Goal: Entertainment & Leisure: Consume media (video, audio)

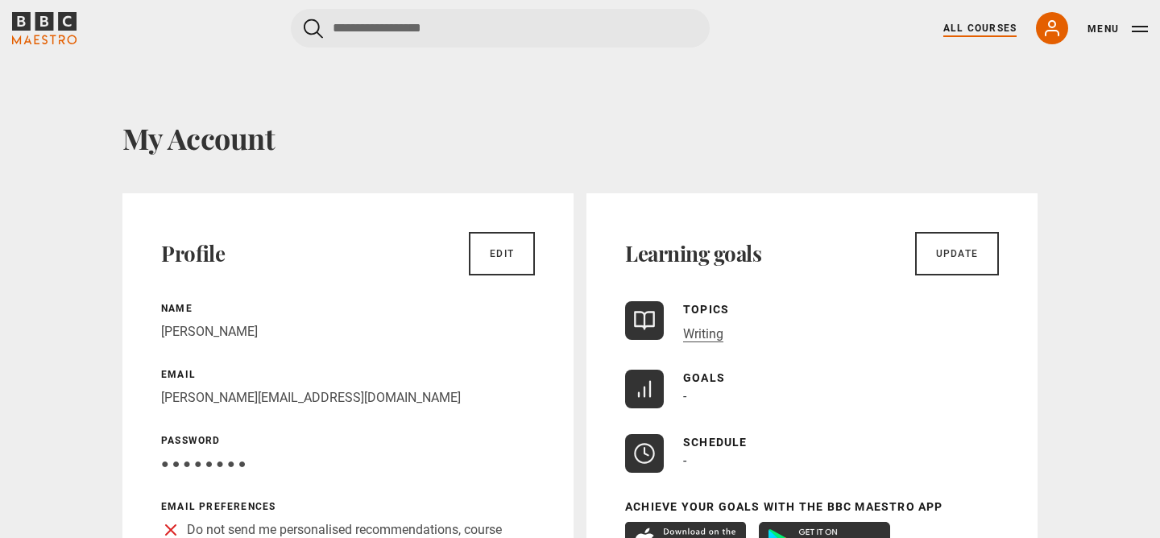
click at [983, 21] on link "All Courses" at bounding box center [979, 28] width 73 height 14
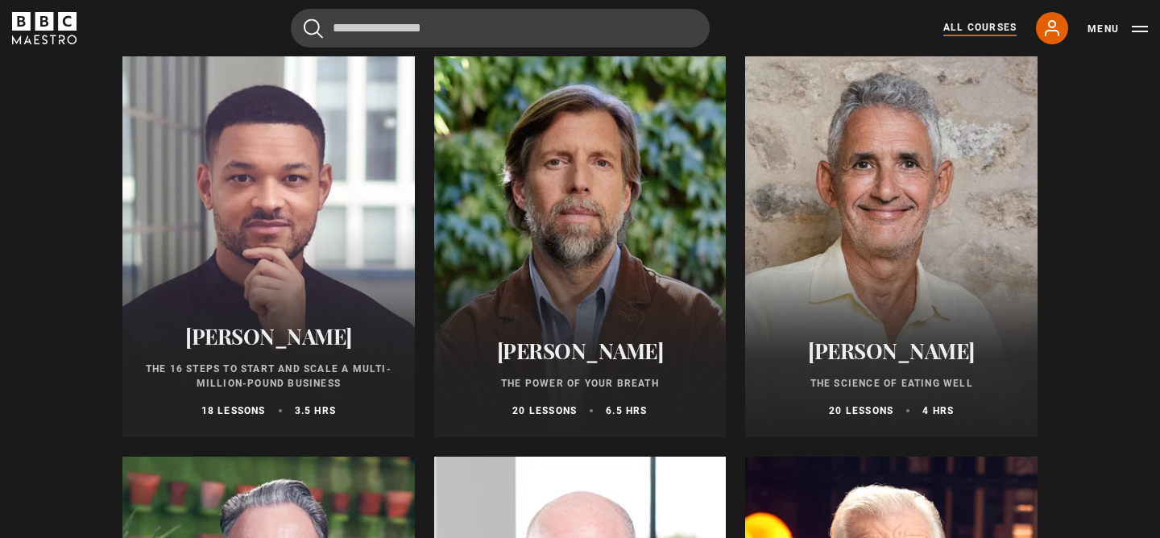
scroll to position [1812, 0]
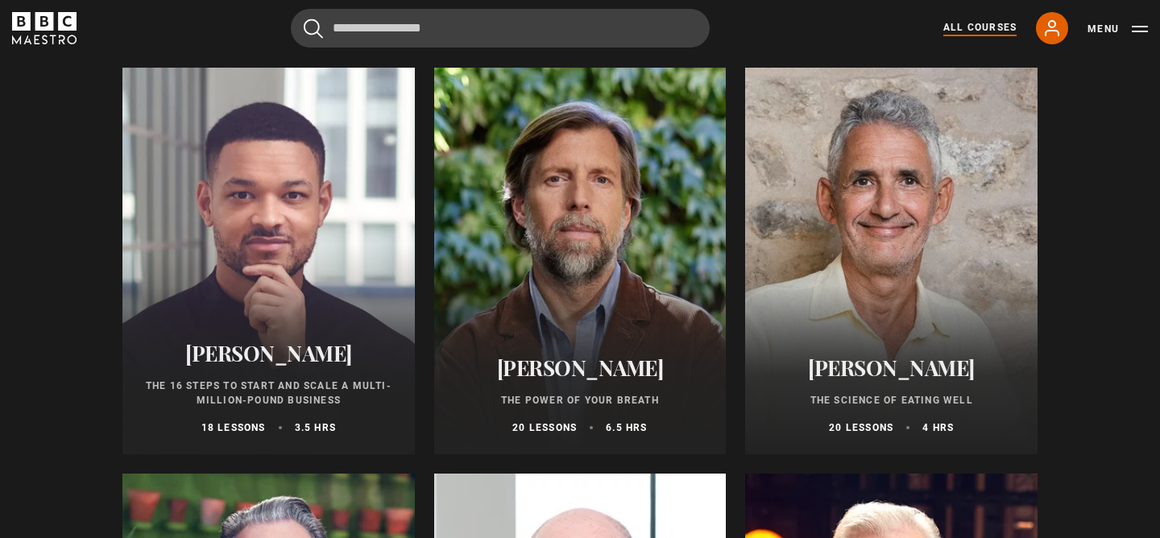
click at [881, 226] on div at bounding box center [891, 261] width 292 height 387
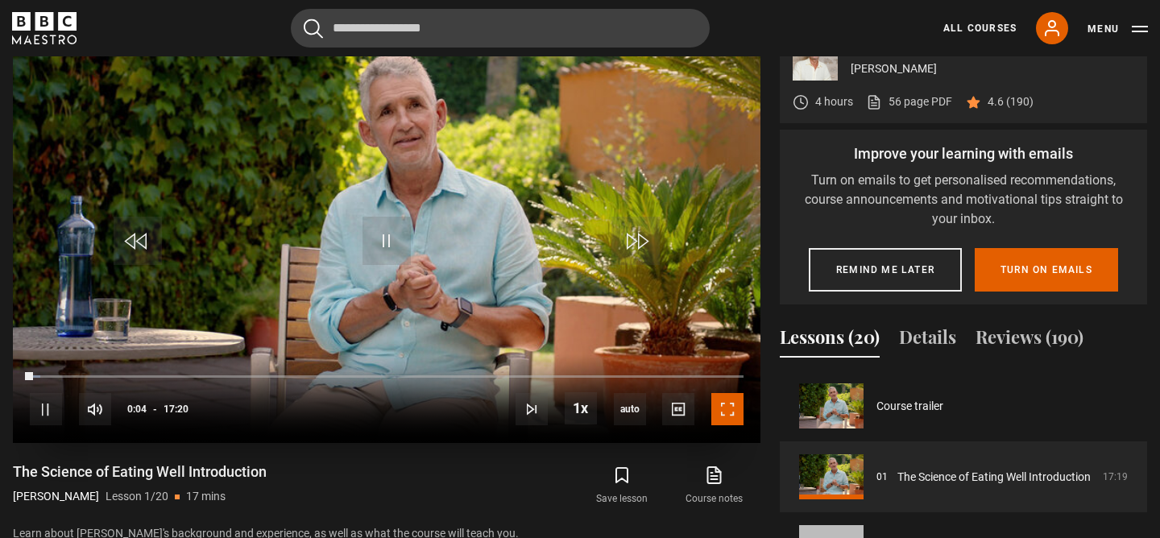
click at [727, 425] on span "Video Player" at bounding box center [727, 409] width 32 height 32
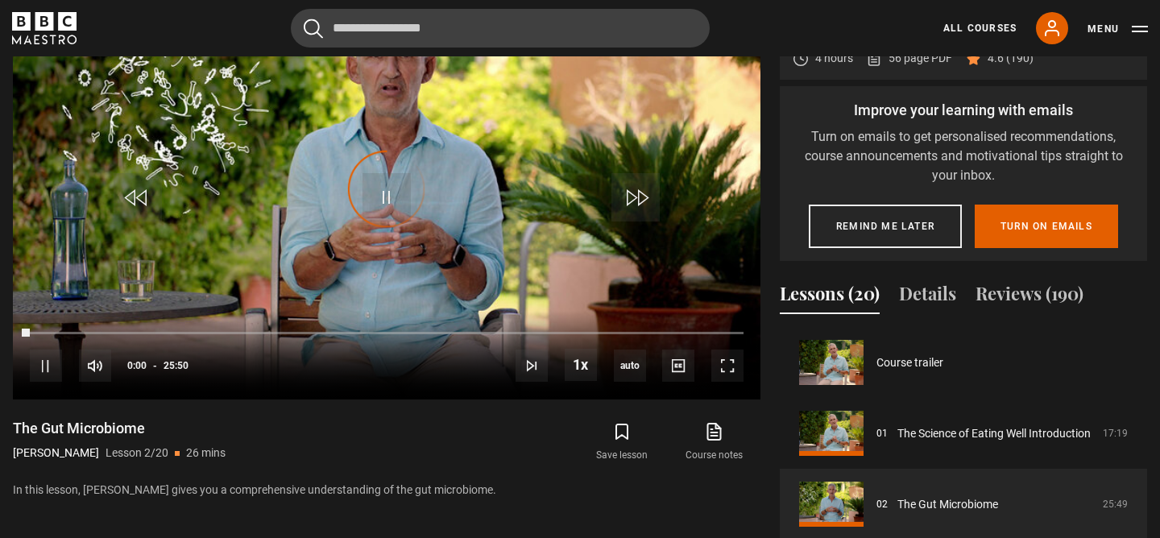
scroll to position [71, 0]
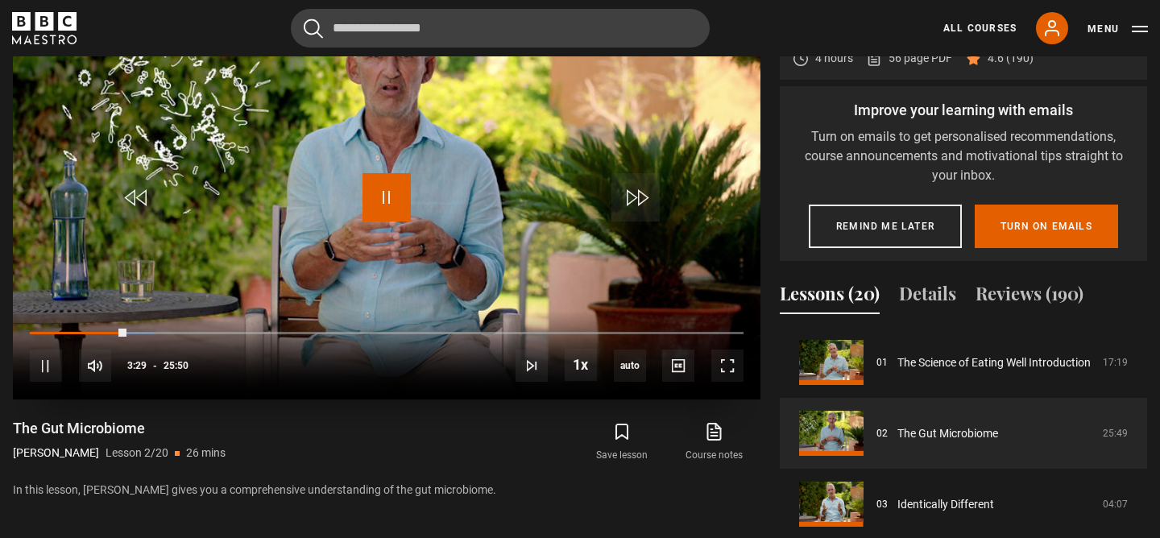
click at [387, 222] on span "Video Player" at bounding box center [386, 197] width 48 height 48
